Goal: Information Seeking & Learning: Learn about a topic

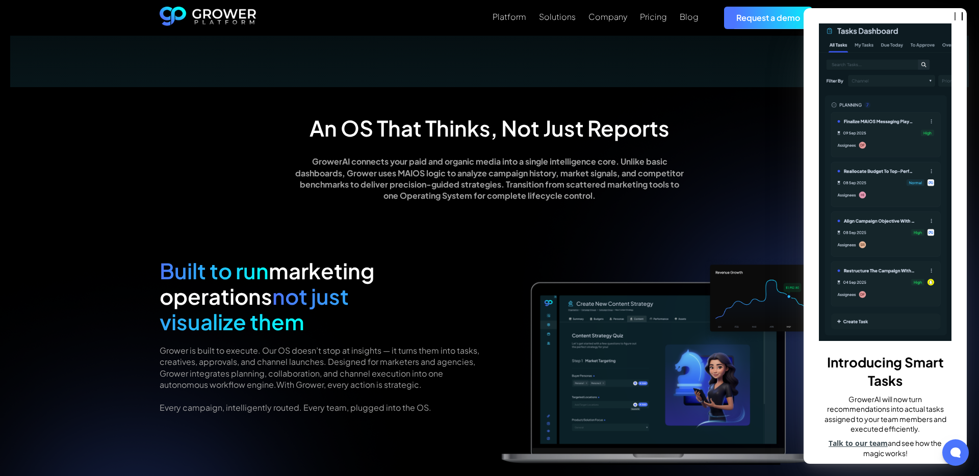
scroll to position [871, 0]
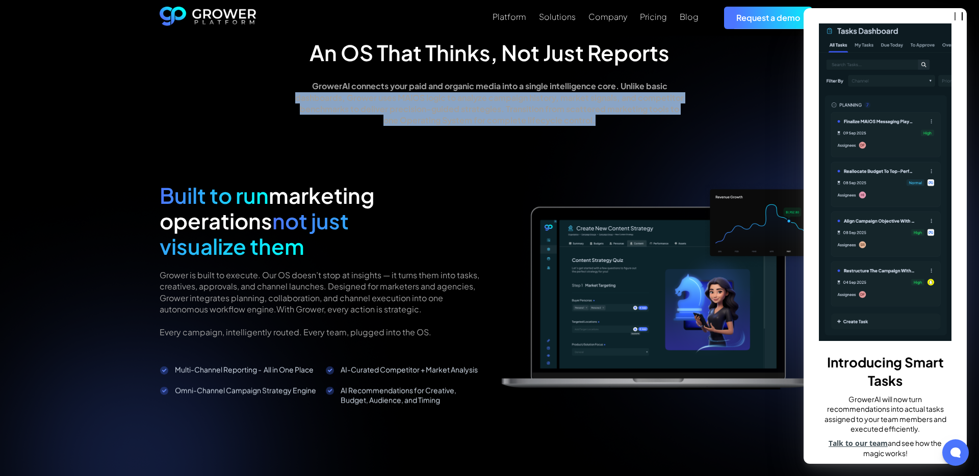
drag, startPoint x: 286, startPoint y: 94, endPoint x: 647, endPoint y: 120, distance: 361.7
click at [647, 120] on div "An OS That Thinks, Not Just Reports GrowerAI connects your paid and organic med…" at bounding box center [489, 79] width 659 height 94
click at [647, 120] on p "GrowerAI connects your paid and organic media into a single intelligence core. …" at bounding box center [490, 104] width 392 height 46
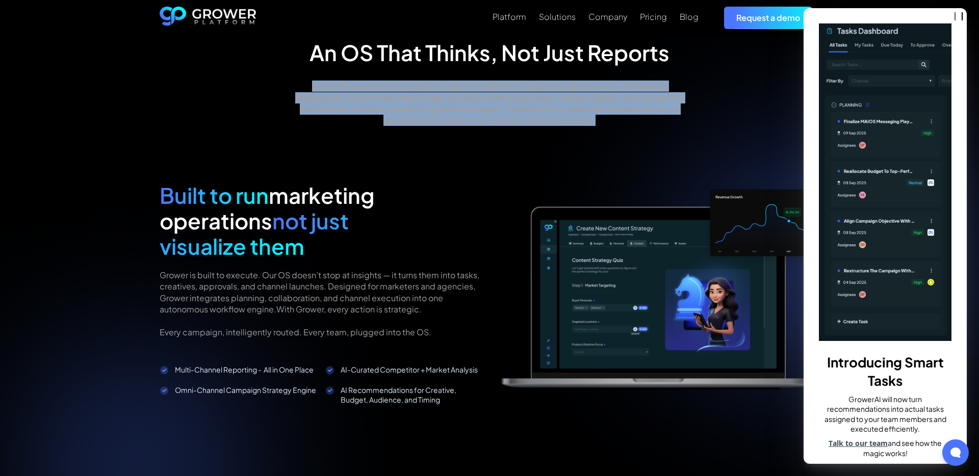
drag, startPoint x: 619, startPoint y: 121, endPoint x: 249, endPoint y: 87, distance: 371.6
click at [249, 87] on div "An OS That Thinks, Not Just Reports GrowerAI connects your paid and organic med…" at bounding box center [489, 79] width 659 height 94
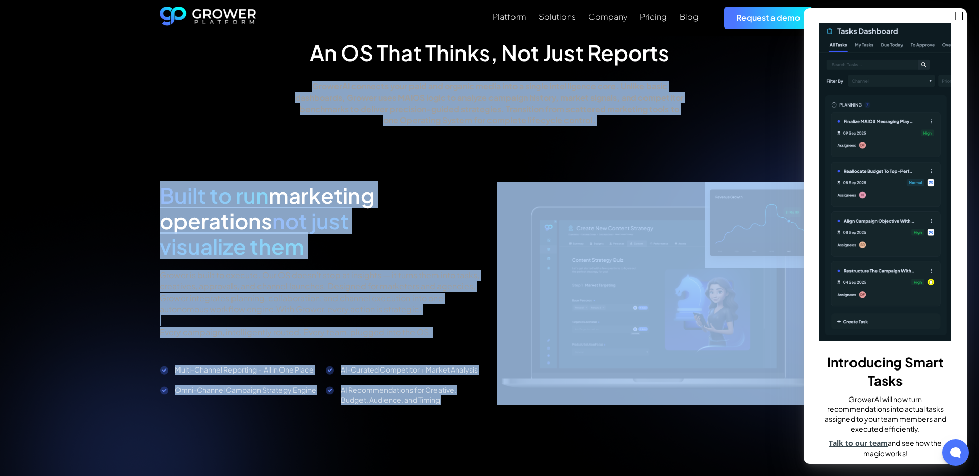
drag, startPoint x: 249, startPoint y: 87, endPoint x: 587, endPoint y: 129, distance: 340.5
click at [587, 129] on div "An OS That Thinks, Not Just Reports GrowerAI connects your paid and organic med…" at bounding box center [489, 369] width 688 height 675
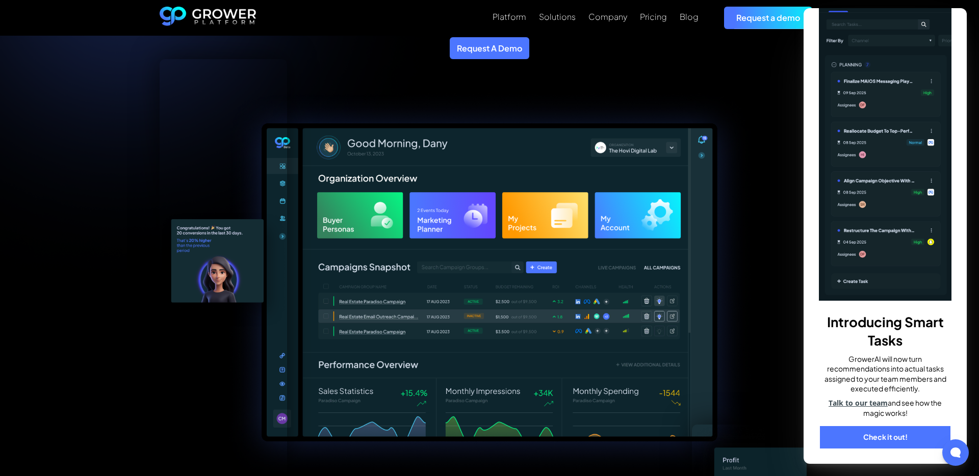
scroll to position [0, 0]
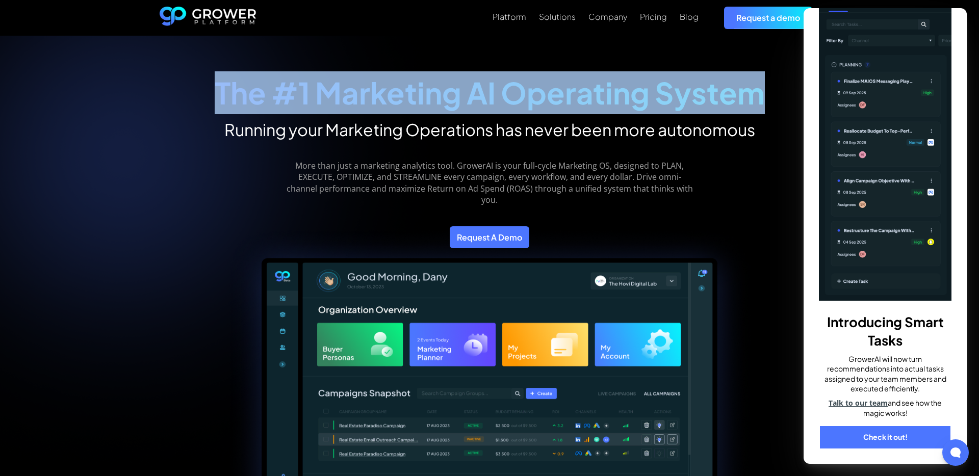
drag, startPoint x: 201, startPoint y: 98, endPoint x: 785, endPoint y: 99, distance: 584.1
click at [785, 99] on div "The #1 Marketing AI Operating System Running your Marketing Operations has neve…" at bounding box center [489, 362] width 688 height 613
copy strong "The #1 Marketing AI Operating System"
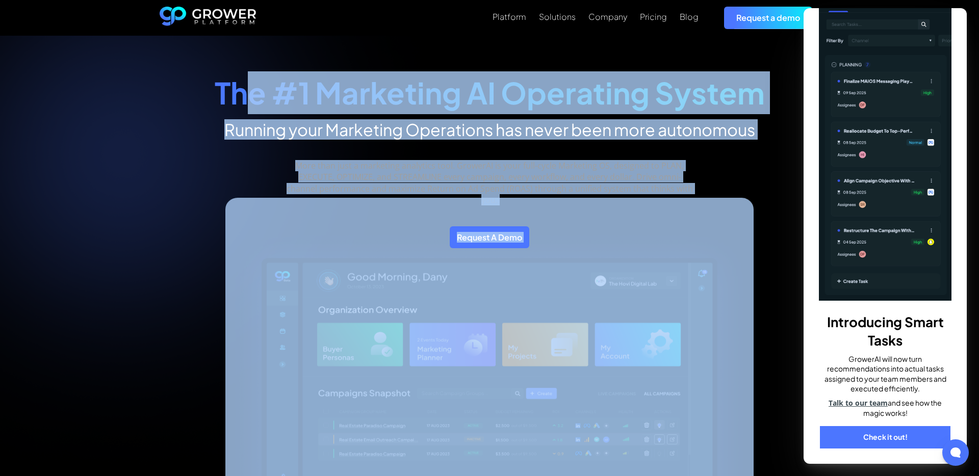
drag, startPoint x: 614, startPoint y: 203, endPoint x: 245, endPoint y: 84, distance: 388.3
click at [245, 84] on div "The #1 Marketing AI Operating System Running your Marketing Operations has neve…" at bounding box center [489, 362] width 688 height 613
click at [245, 84] on strong "The #1 Marketing AI Operating System" at bounding box center [490, 92] width 550 height 37
drag, startPoint x: 201, startPoint y: 86, endPoint x: 631, endPoint y: 198, distance: 444.9
click at [631, 198] on div "The #1 Marketing AI Operating System Running your Marketing Operations has neve…" at bounding box center [489, 362] width 688 height 613
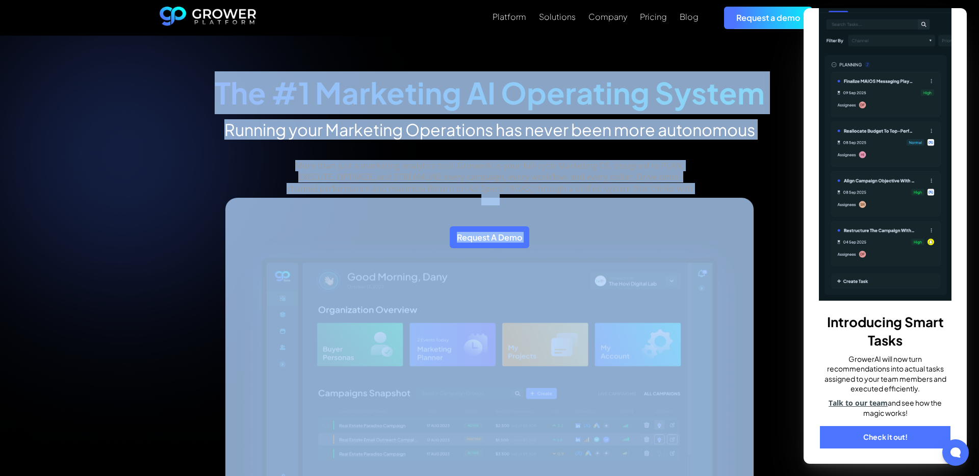
click at [631, 198] on div at bounding box center [488, 395] width 527 height 395
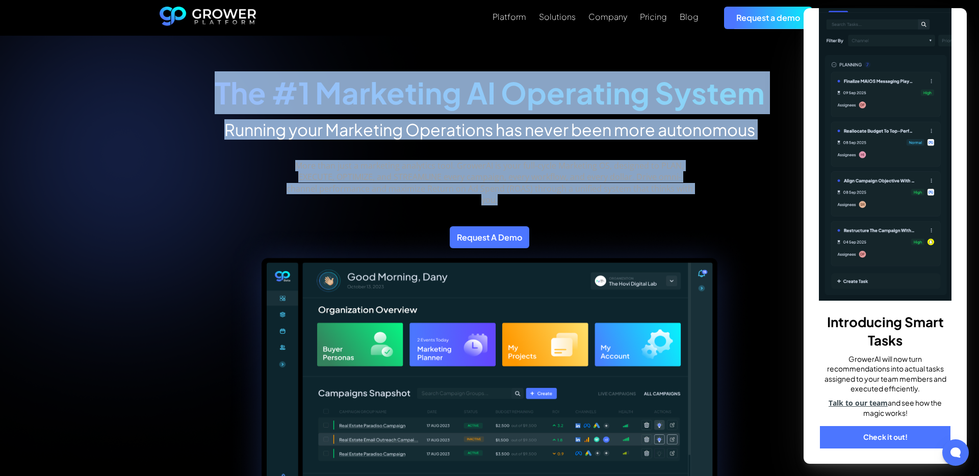
drag, startPoint x: 510, startPoint y: 197, endPoint x: 188, endPoint y: 88, distance: 339.6
click at [188, 88] on div "The #1 Marketing AI Operating System Running your Marketing Operations has neve…" at bounding box center [489, 362] width 688 height 613
click at [247, 101] on strong "The #1 Marketing AI Operating System" at bounding box center [490, 92] width 550 height 37
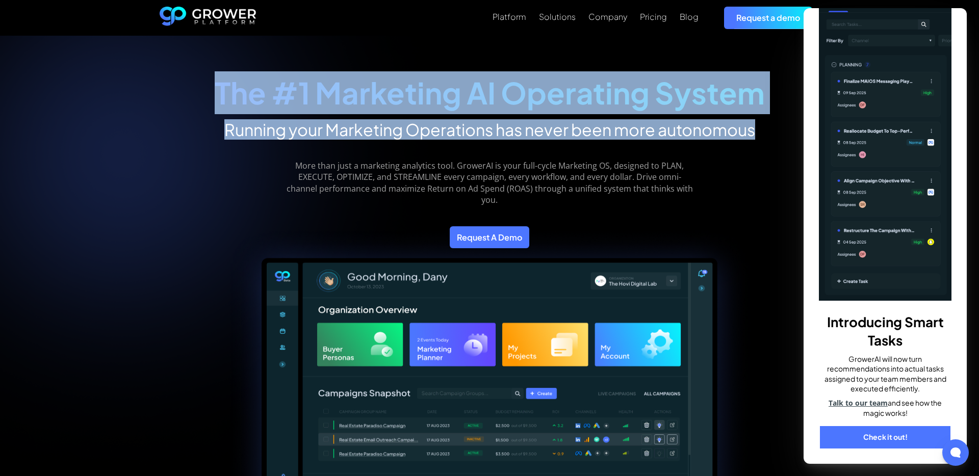
drag, startPoint x: 175, startPoint y: 90, endPoint x: 758, endPoint y: 135, distance: 584.8
click at [759, 135] on div "The #1 Marketing AI Operating System Running your Marketing Operations has neve…" at bounding box center [489, 362] width 688 height 613
copy div "The #1 Marketing AI Operating System Running your Marketing Operations has neve…"
